Goal: Check status: Check status

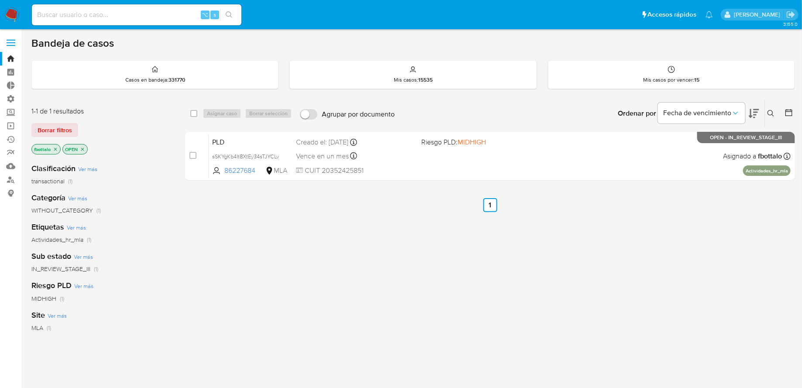
click at [109, 21] on div "⌥ s" at bounding box center [136, 14] width 209 height 21
click at [101, 20] on input at bounding box center [136, 14] width 209 height 11
paste input "1128006086"
type input "1128006086"
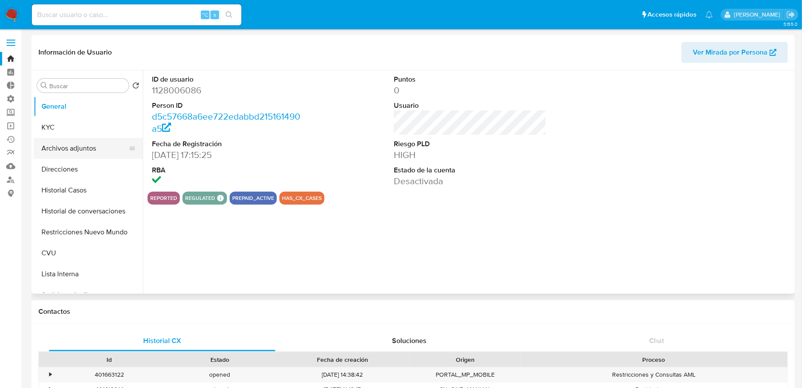
click at [84, 153] on button "Archivos adjuntos" at bounding box center [85, 148] width 102 height 21
select select "10"
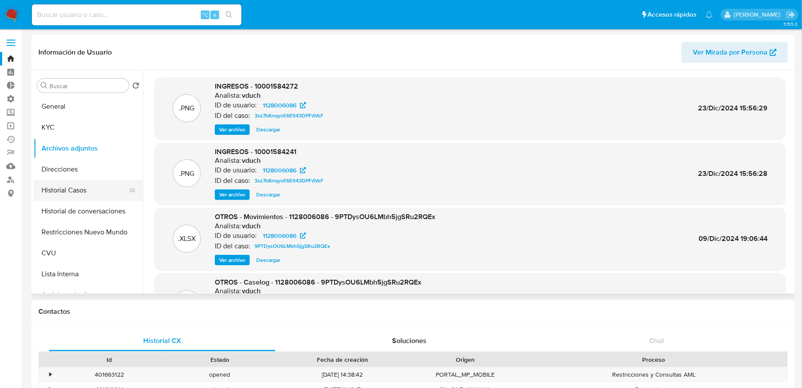
click at [79, 184] on button "Historial Casos" at bounding box center [85, 190] width 102 height 21
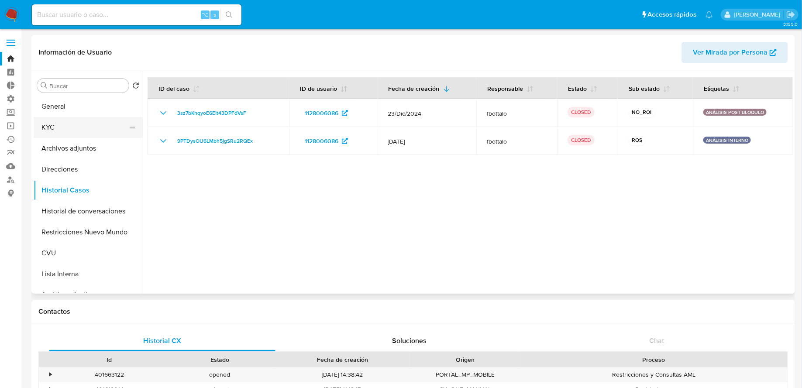
click at [61, 131] on button "KYC" at bounding box center [85, 127] width 102 height 21
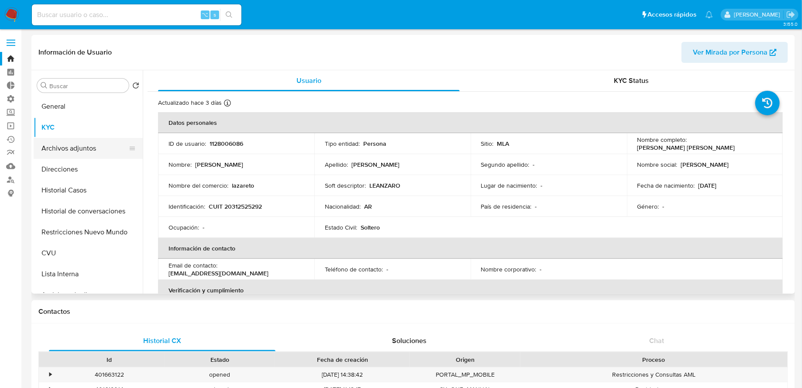
click at [71, 151] on button "Archivos adjuntos" at bounding box center [85, 148] width 102 height 21
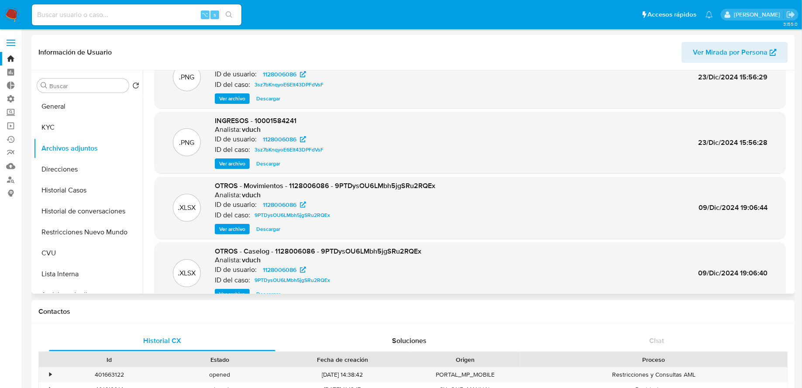
scroll to position [73, 0]
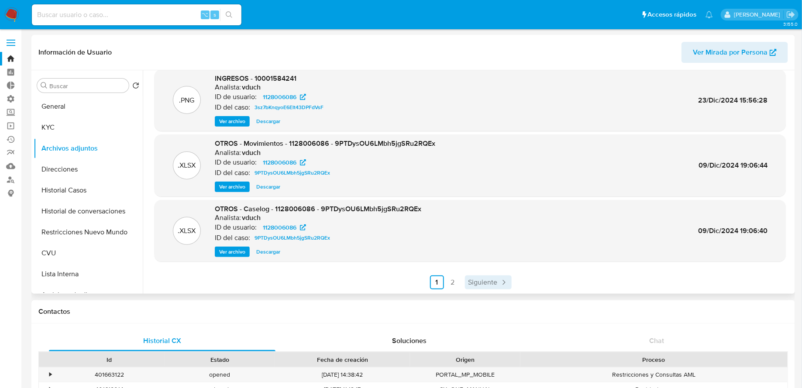
click at [470, 283] on span "Siguiente" at bounding box center [482, 282] width 29 height 7
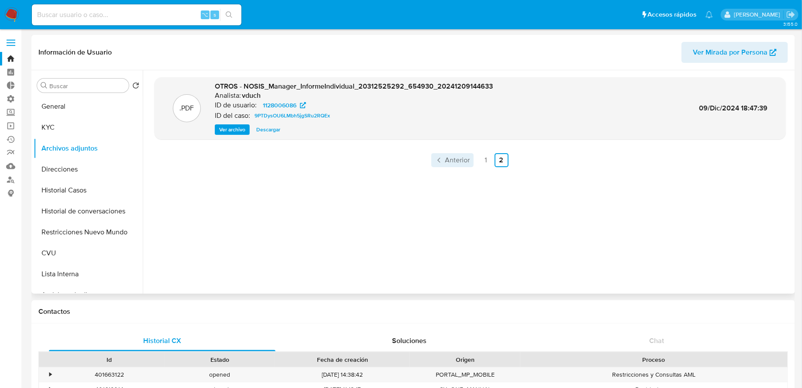
click at [453, 159] on span "Anterior" at bounding box center [457, 160] width 25 height 7
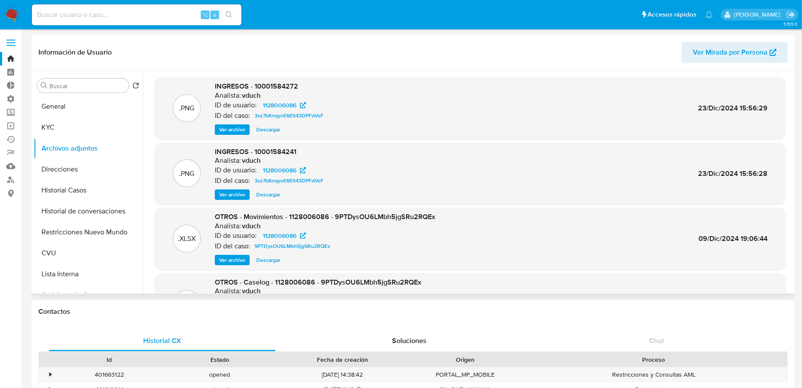
scroll to position [73, 0]
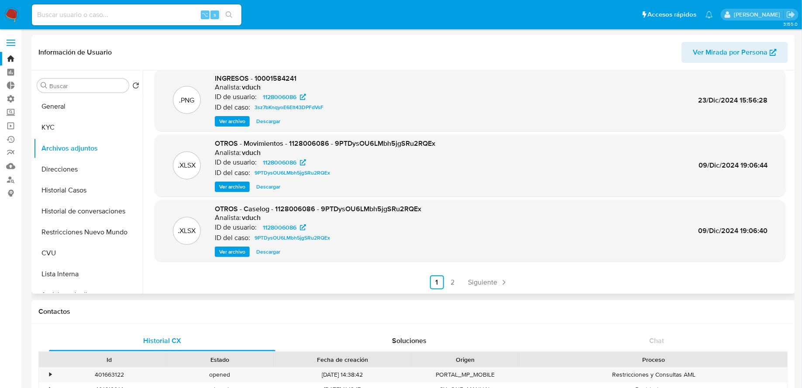
click at [229, 255] on span "Ver archivo" at bounding box center [232, 251] width 26 height 9
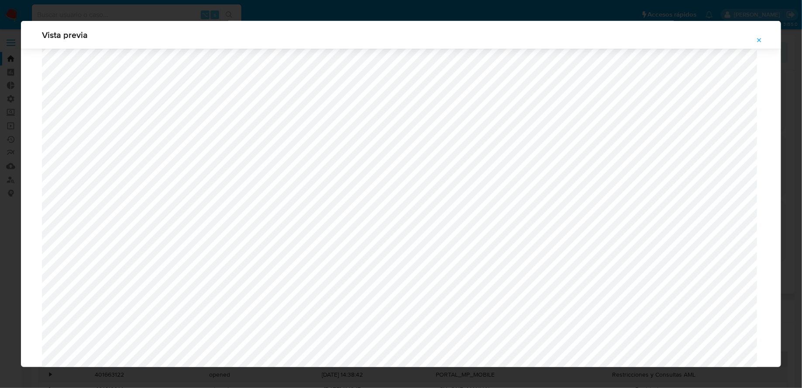
scroll to position [708, 0]
click at [755, 36] on button "Attachment preview" at bounding box center [758, 40] width 19 height 14
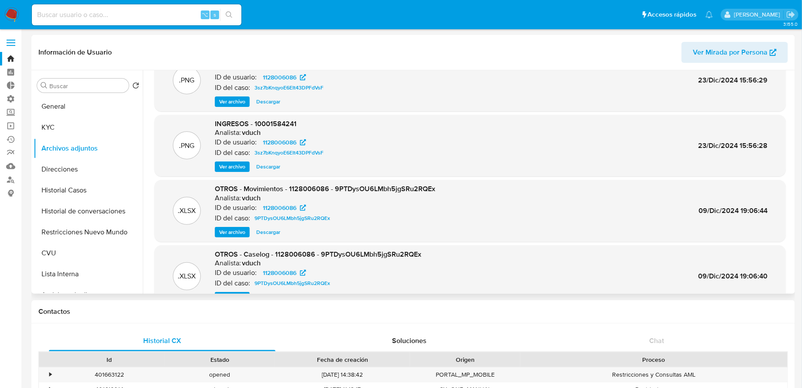
scroll to position [0, 0]
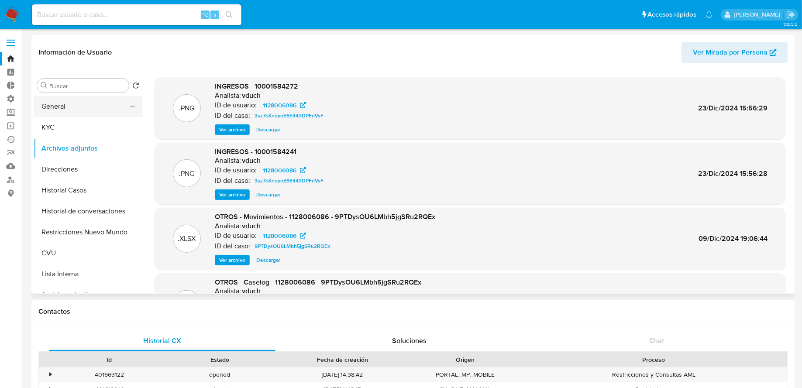
click at [81, 106] on button "General" at bounding box center [85, 106] width 102 height 21
